Goal: Information Seeking & Learning: Understand process/instructions

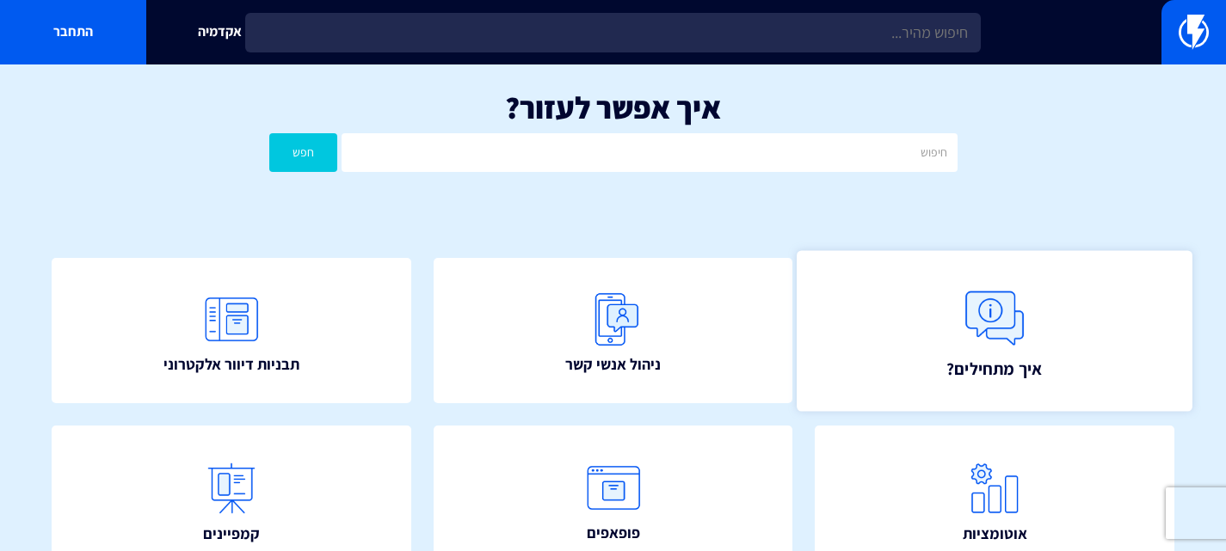
click at [1019, 321] on img at bounding box center [995, 318] width 76 height 76
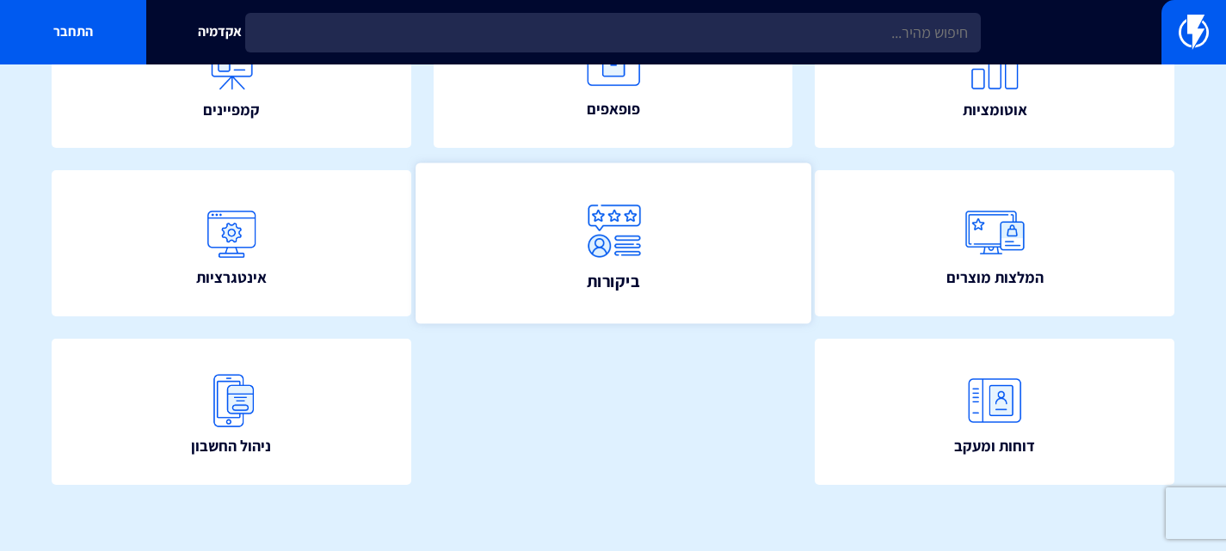
scroll to position [432, 0]
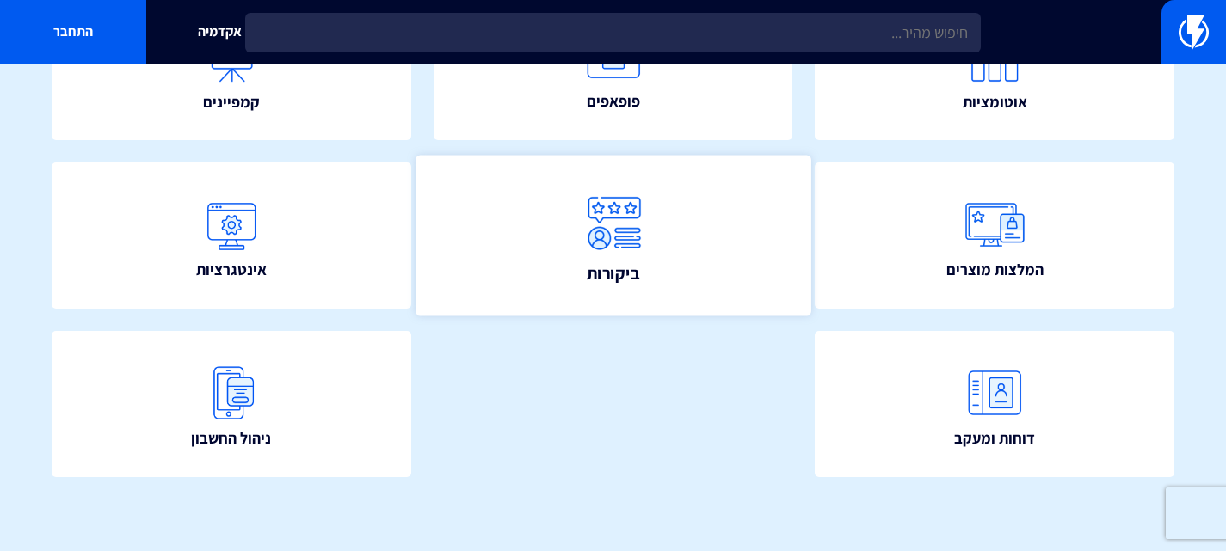
click at [670, 268] on link "ביקורות" at bounding box center [613, 236] width 395 height 161
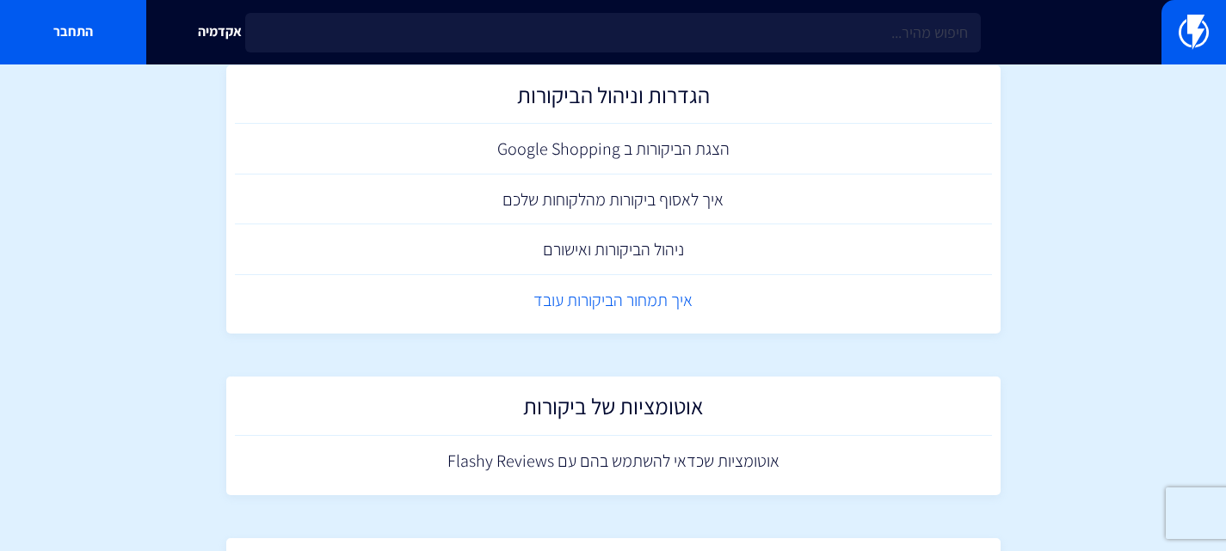
scroll to position [86, 0]
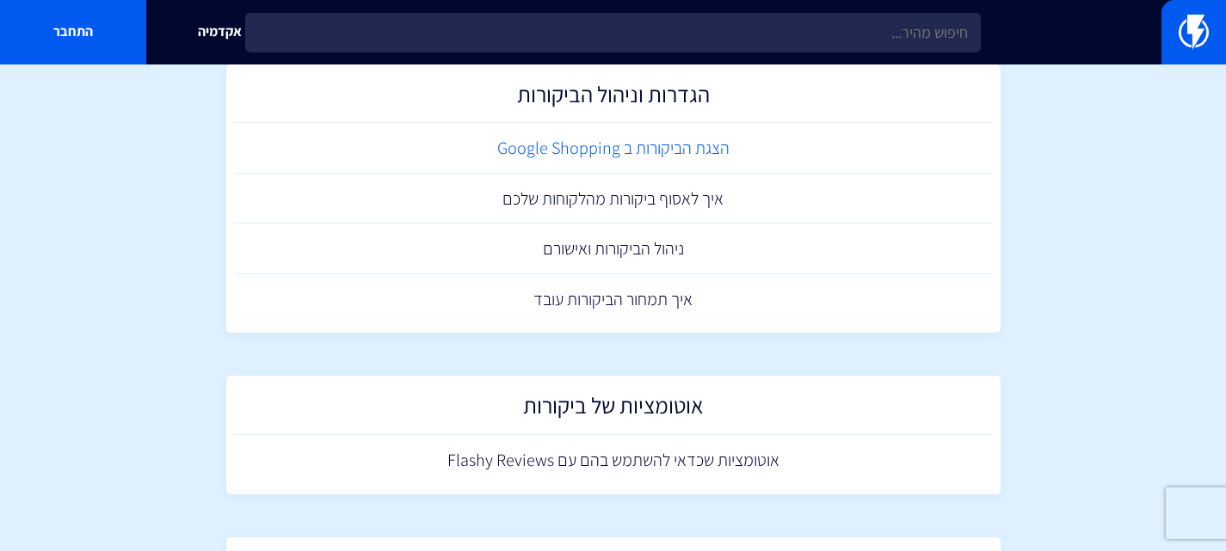
click at [598, 140] on link "הצגת הביקורות ב Google Shopping" at bounding box center [613, 148] width 757 height 51
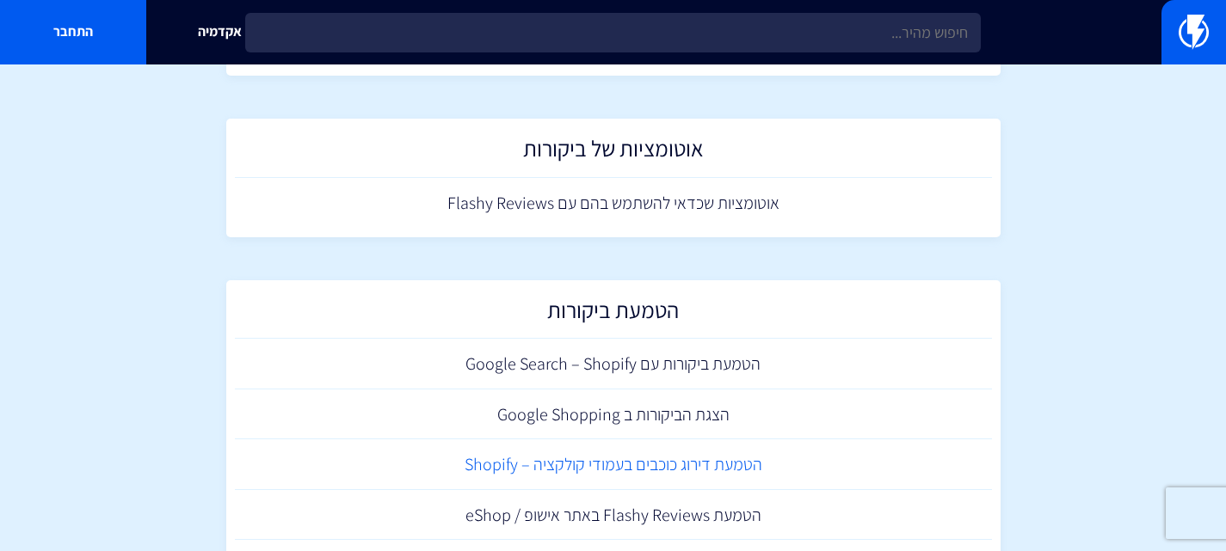
scroll to position [636, 0]
